Goal: Task Accomplishment & Management: Manage account settings

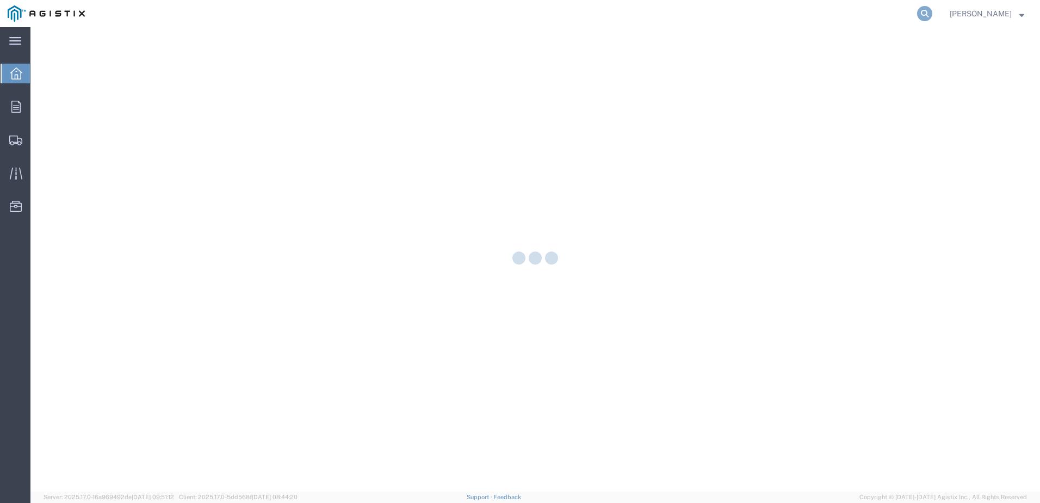
click at [930, 13] on icon at bounding box center [924, 13] width 15 height 15
click at [843, 21] on input "search" at bounding box center [752, 14] width 331 height 26
paste input "448744"
drag, startPoint x: 928, startPoint y: 15, endPoint x: 932, endPoint y: 20, distance: 6.2
click at [928, 14] on icon at bounding box center [924, 13] width 15 height 15
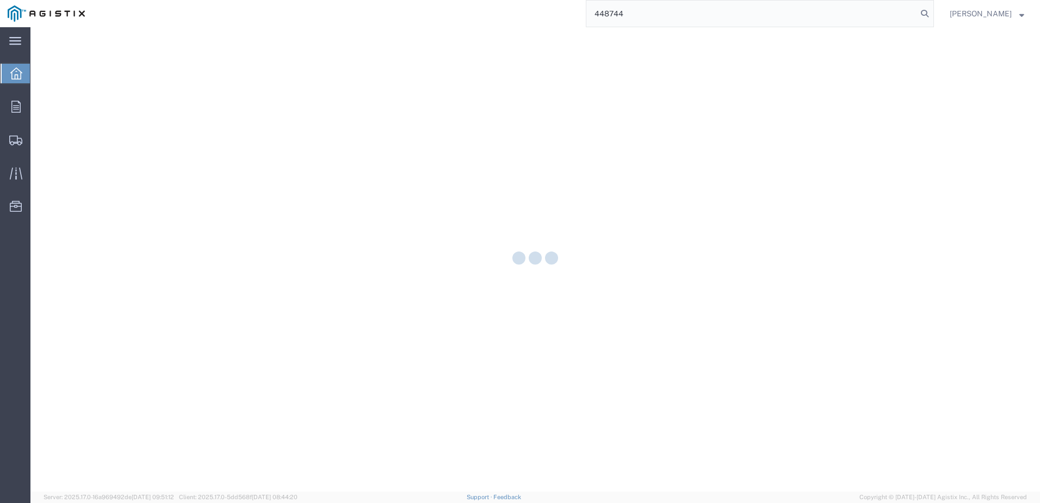
type input "448744"
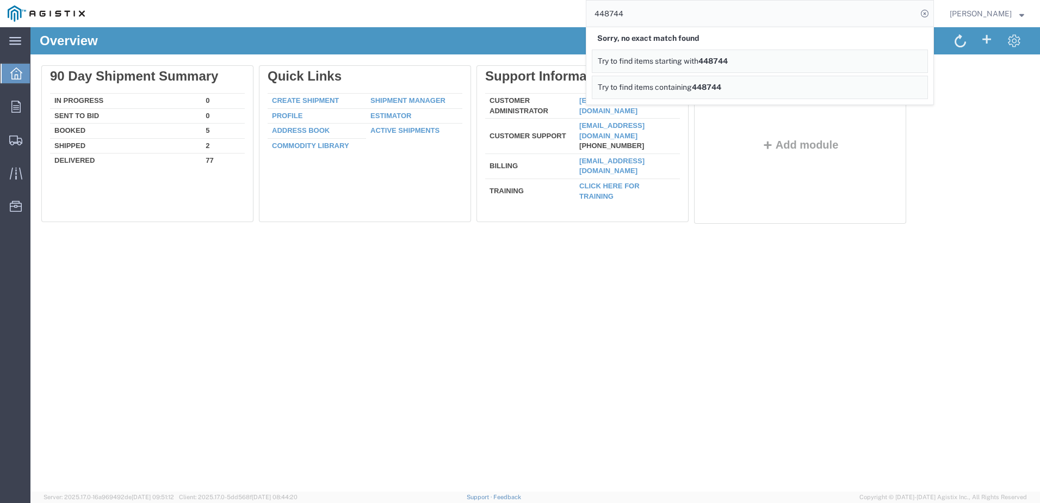
click at [850, 269] on div "Overview Delete 90 Day Shipment Summary In Progress 0 Sent To Bid 0 Booked 5 Sh…" at bounding box center [535, 259] width 1010 height 464
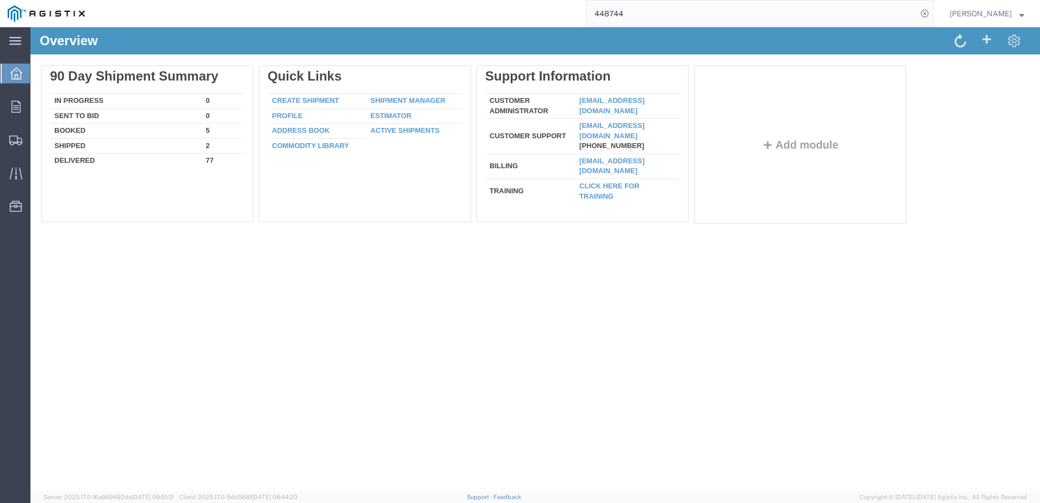
click at [850, 9] on input "448744" at bounding box center [752, 14] width 331 height 26
click at [10, 112] on div at bounding box center [16, 107] width 30 height 22
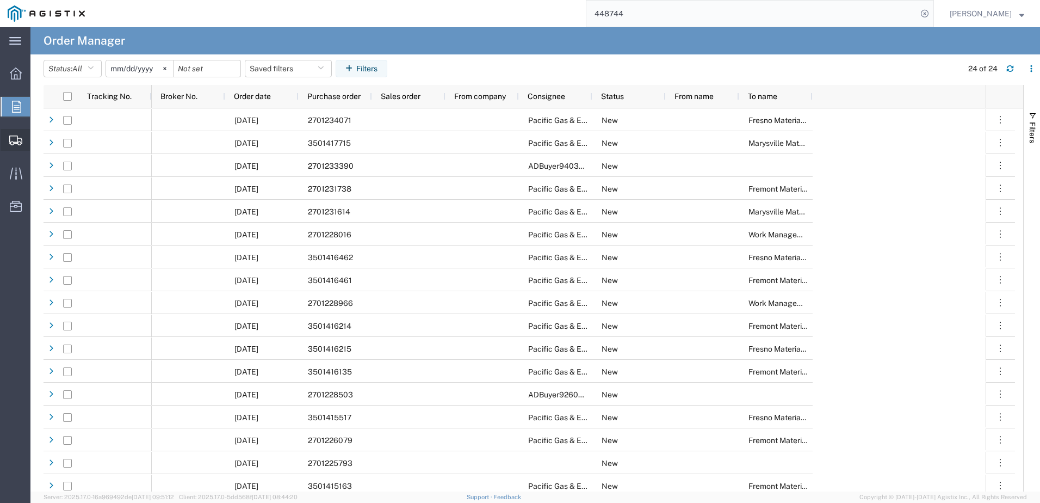
click at [19, 141] on icon at bounding box center [15, 140] width 13 height 10
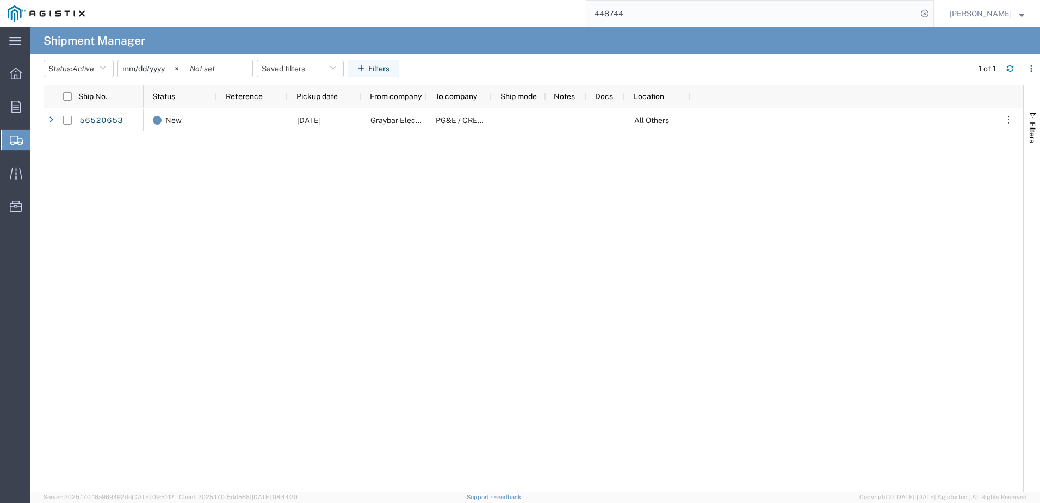
click at [39, 144] on span "Shipments" at bounding box center [34, 140] width 9 height 22
click at [114, 125] on link "56520653" at bounding box center [101, 120] width 45 height 17
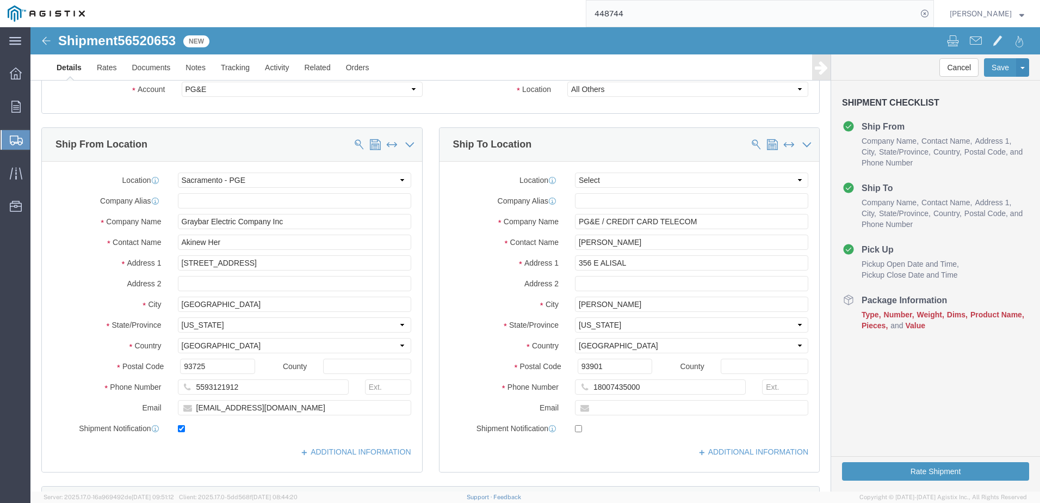
select select "PURCHORD"
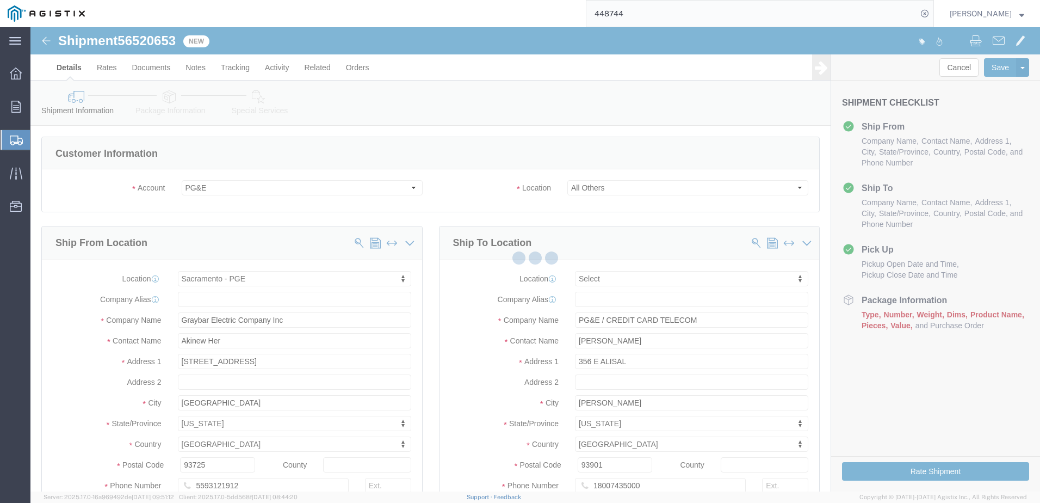
select select "21150"
select select
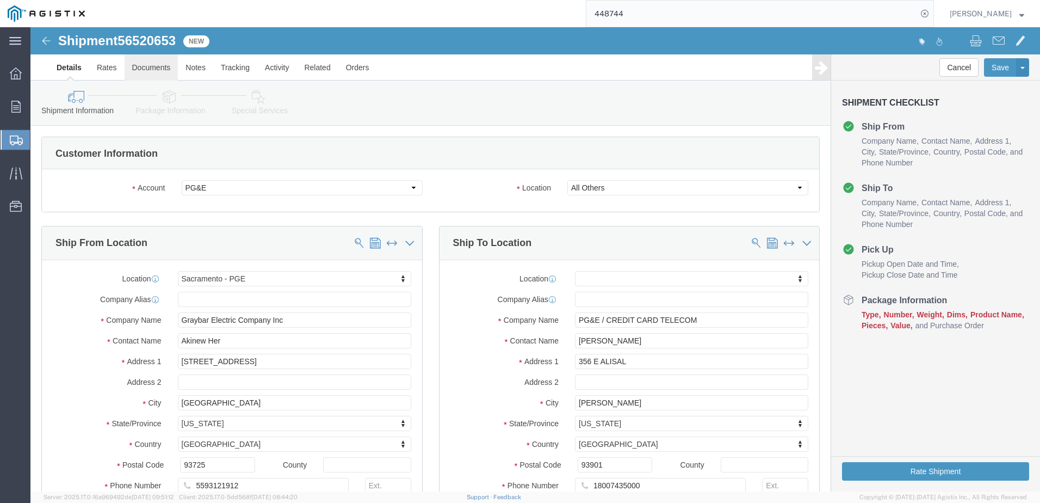
click link "Documents"
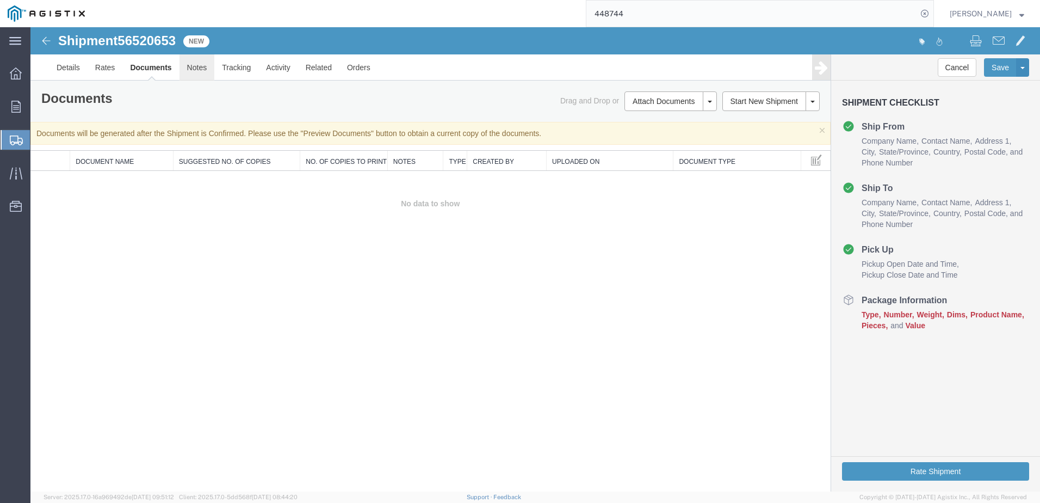
click at [203, 71] on link "Notes" at bounding box center [197, 67] width 35 height 26
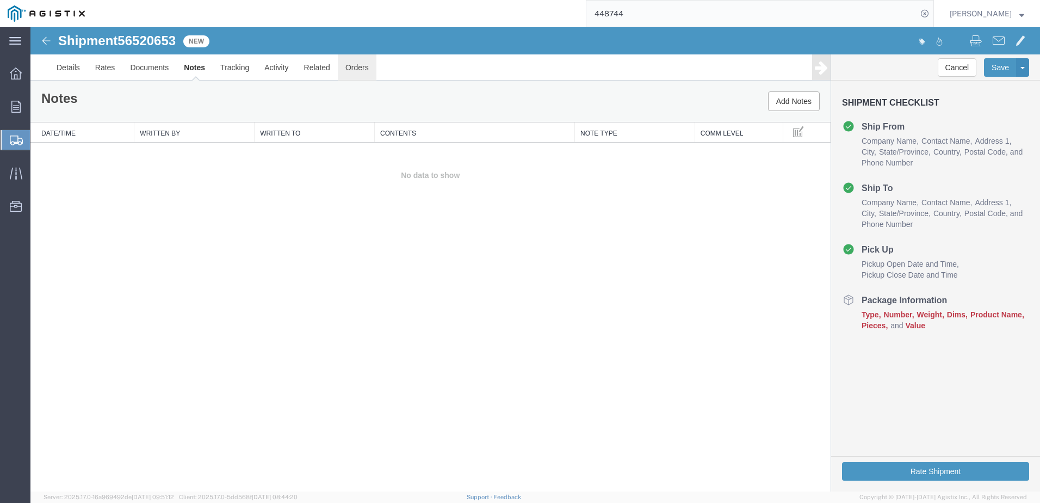
click at [363, 71] on link "Orders" at bounding box center [357, 67] width 39 height 26
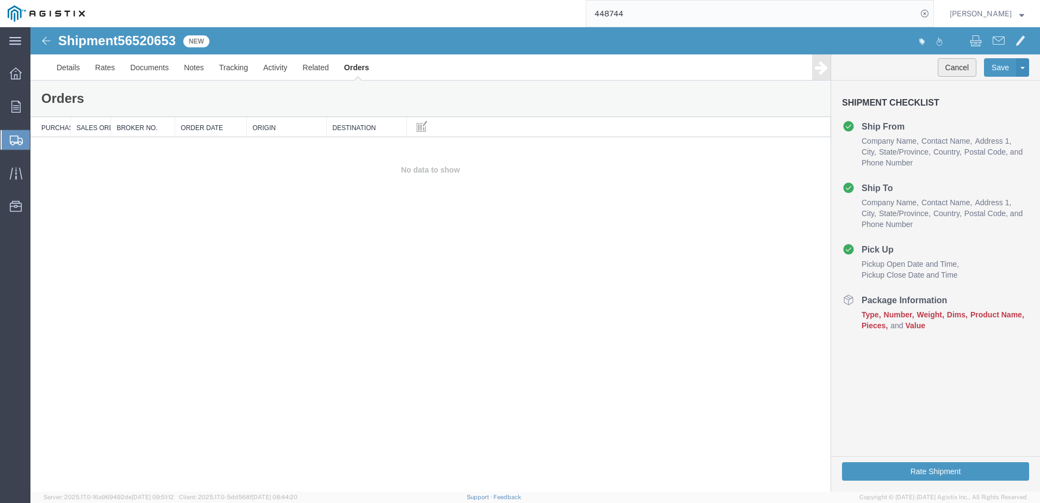
drag, startPoint x: 958, startPoint y: 63, endPoint x: 968, endPoint y: 70, distance: 12.1
click at [966, 70] on button "Cancel" at bounding box center [957, 67] width 39 height 19
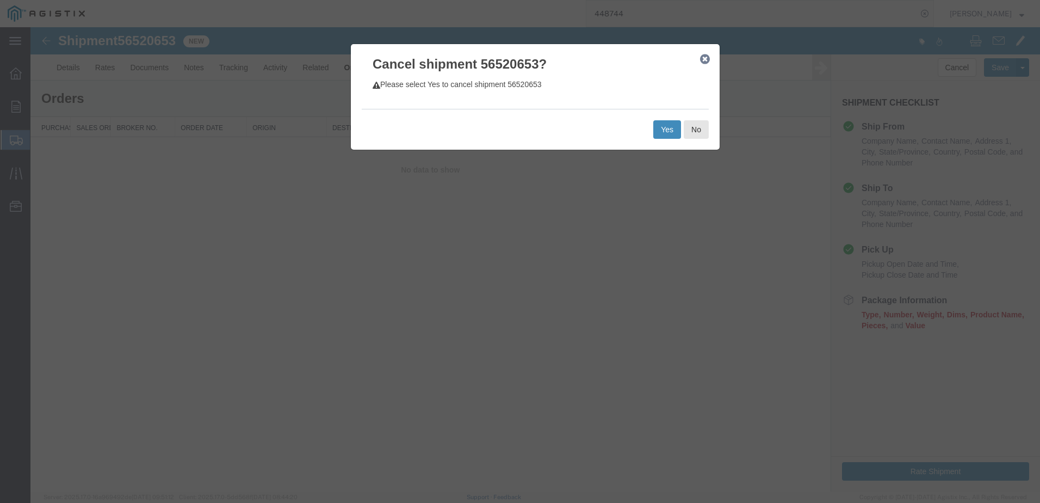
click at [674, 122] on button "Yes" at bounding box center [667, 129] width 28 height 19
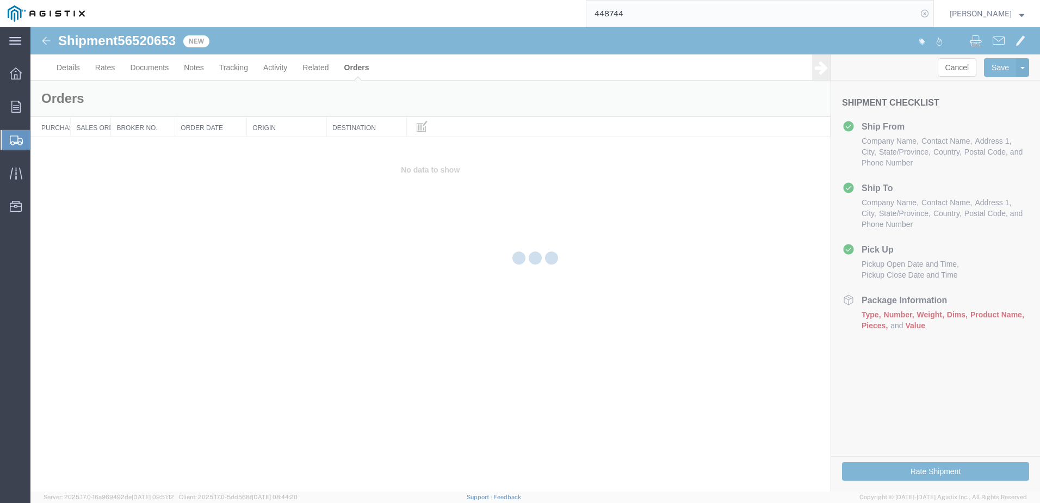
click at [925, 11] on icon at bounding box center [924, 13] width 15 height 15
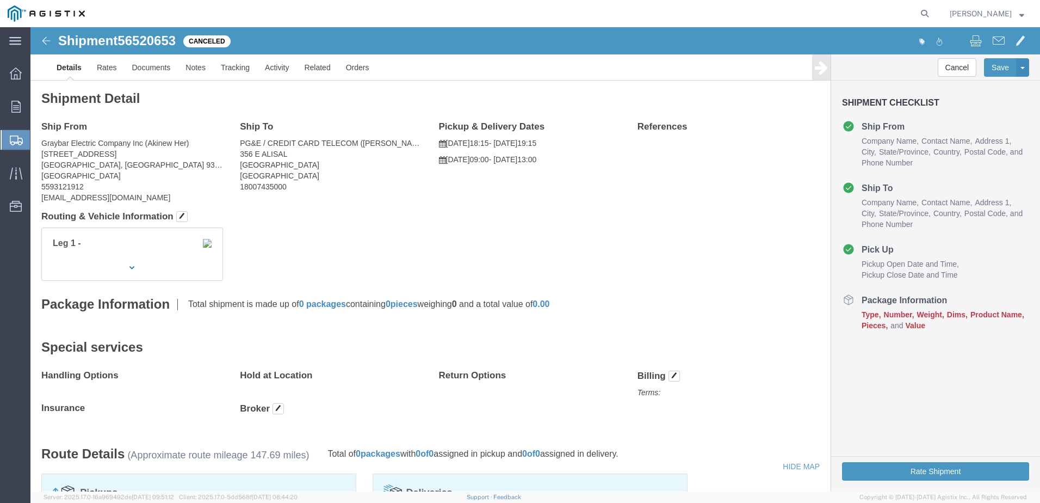
click link "Details"
click div
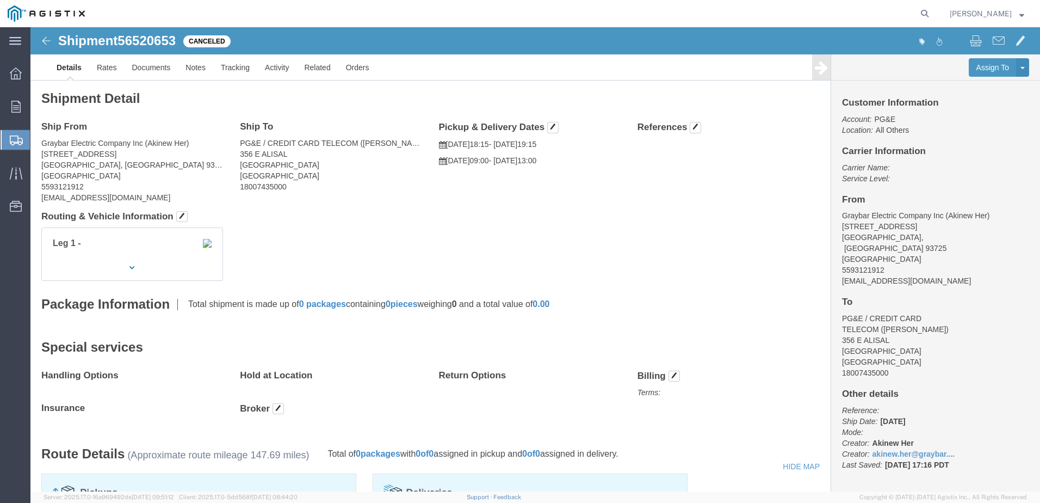
click div "Shipment 56520653 0 of 0 Canceled Details Rates Documents Notes Tracking Activi…"
click img
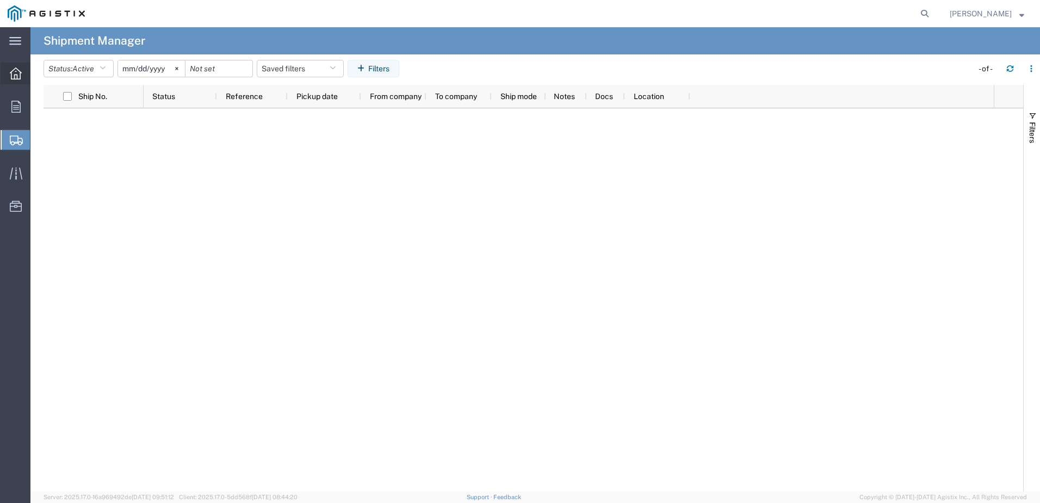
click at [16, 78] on icon at bounding box center [16, 73] width 12 height 12
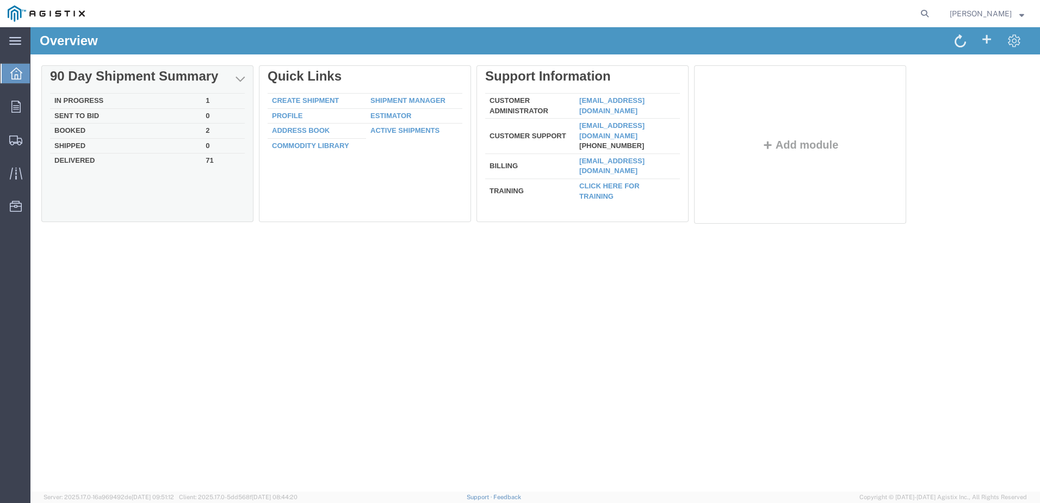
click at [119, 99] on td "In Progress" at bounding box center [125, 101] width 151 height 15
